Goal: Task Accomplishment & Management: Use online tool/utility

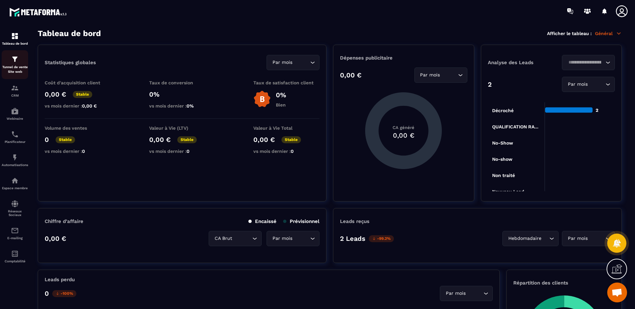
click at [13, 58] on img at bounding box center [15, 59] width 8 height 8
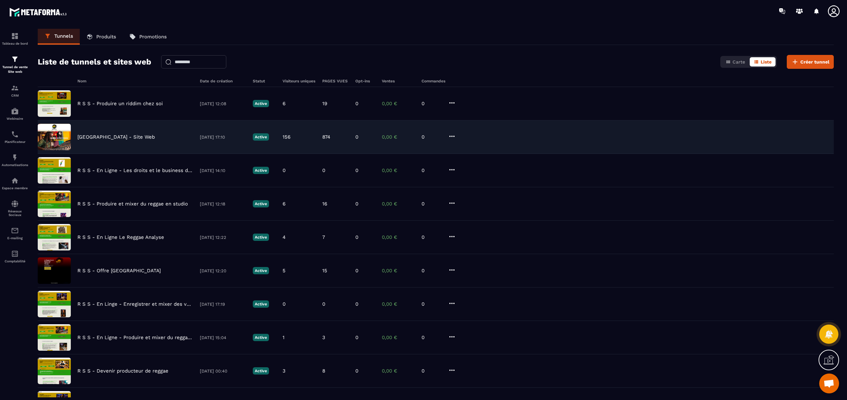
click at [105, 137] on p "Reggae Sound School - Site Web" at bounding box center [115, 137] width 77 height 6
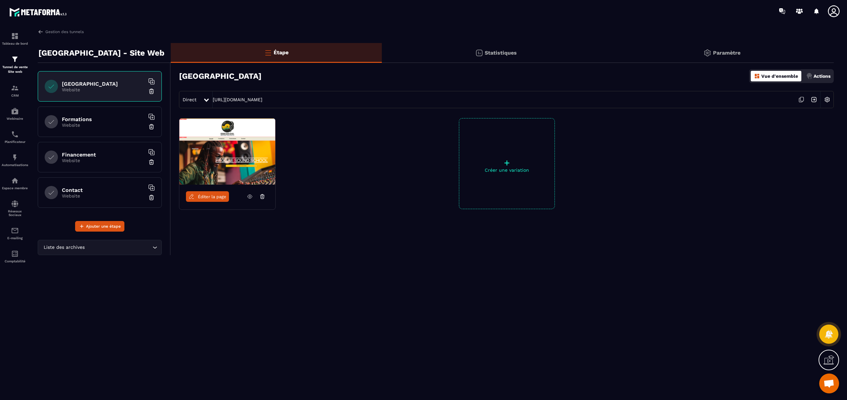
click at [214, 196] on span "Éditer la page" at bounding box center [212, 196] width 28 height 5
